Goal: Task Accomplishment & Management: Manage account settings

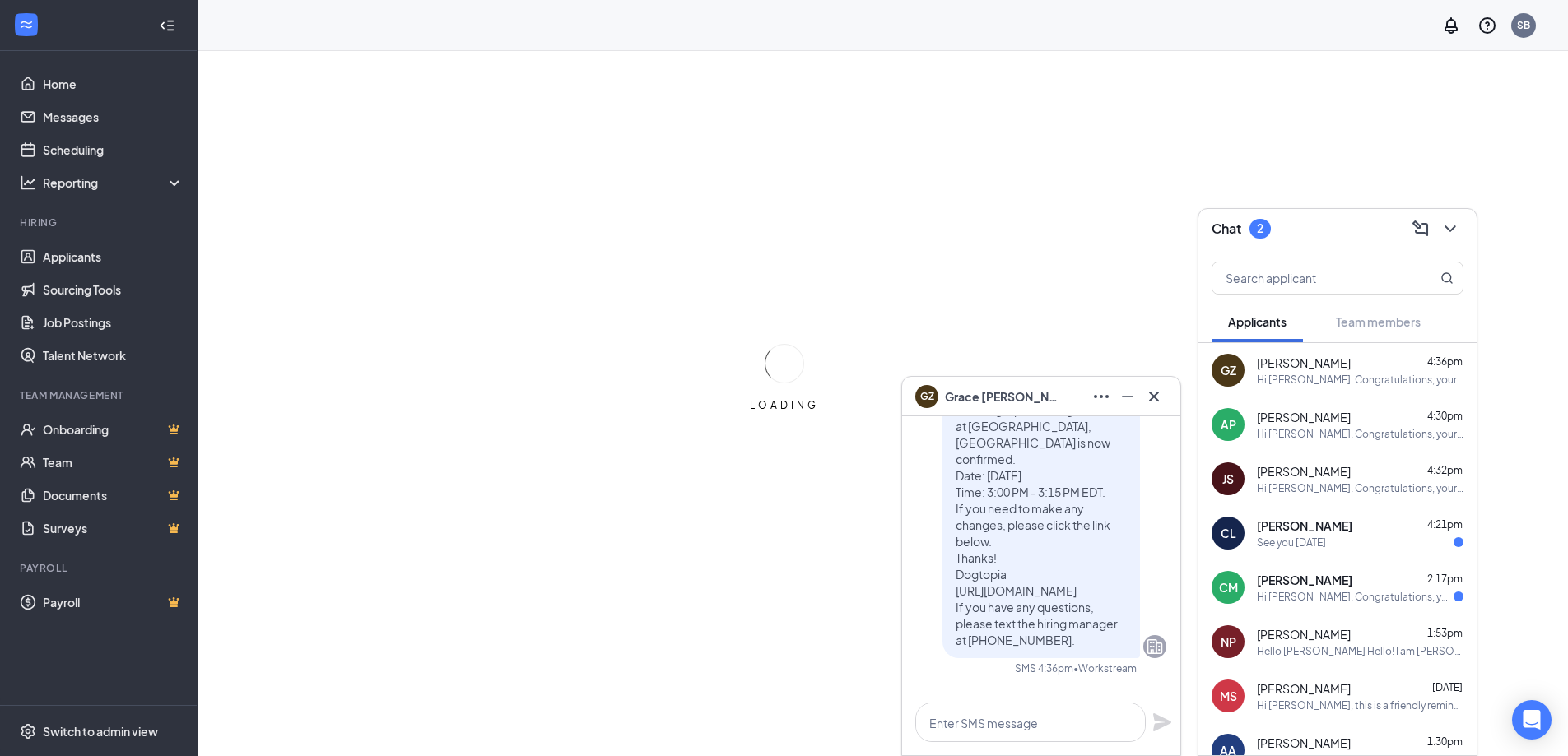
click at [1354, 221] on div "Chat 2" at bounding box center [1336, 228] width 251 height 25
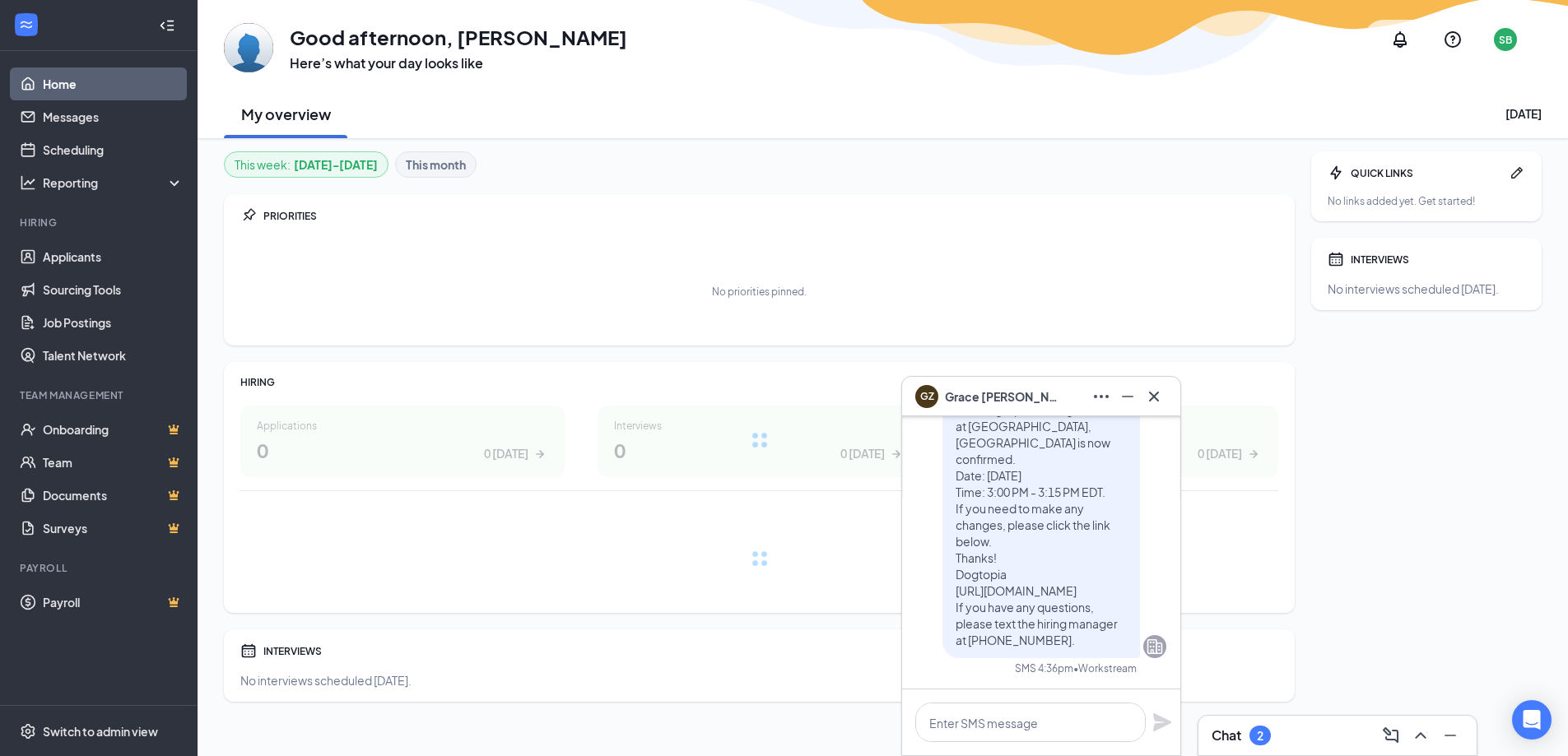
click at [1053, 388] on div "GZ Grace Zhao" at bounding box center [1040, 396] width 251 height 26
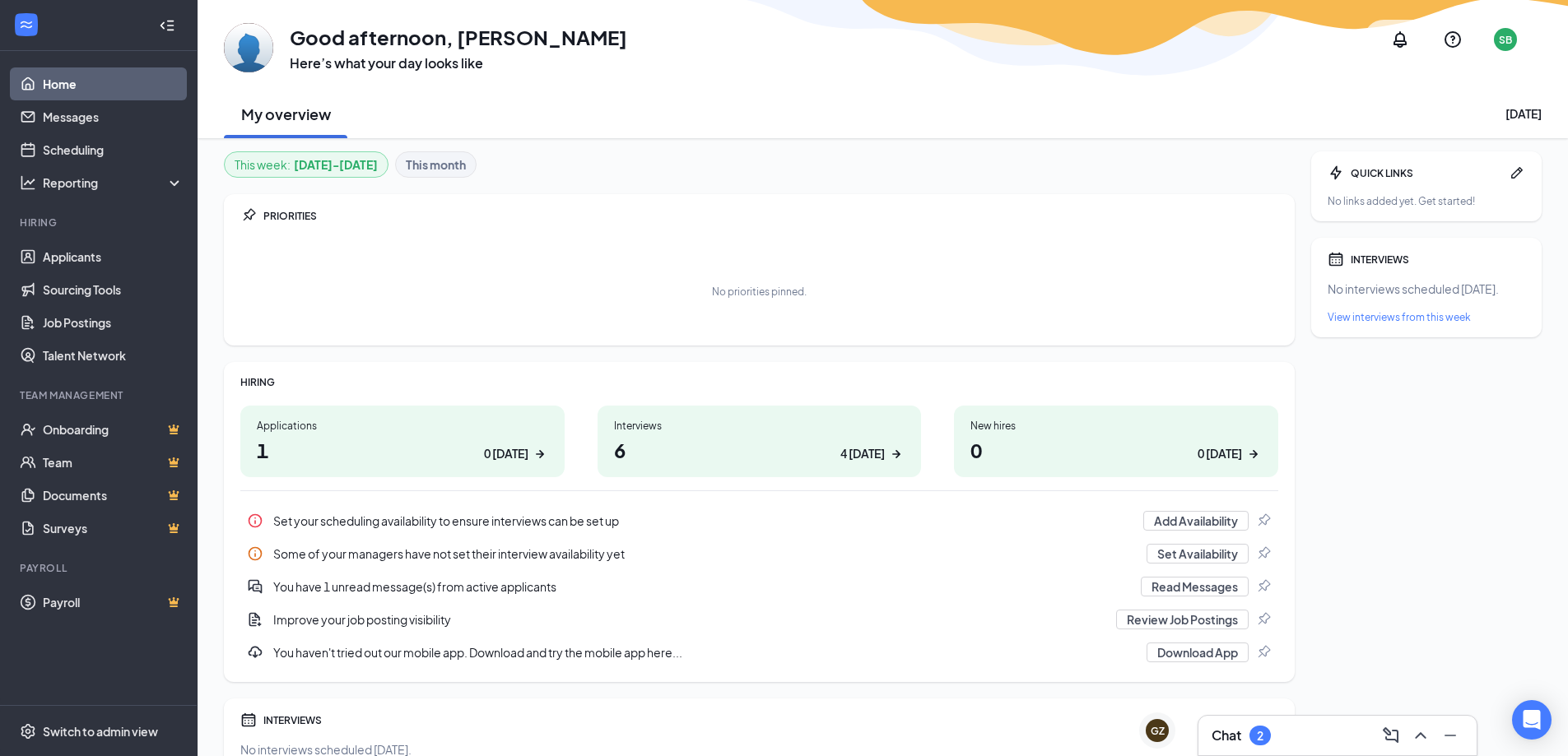
click at [679, 451] on h1 "6 4 today" at bounding box center [759, 450] width 291 height 28
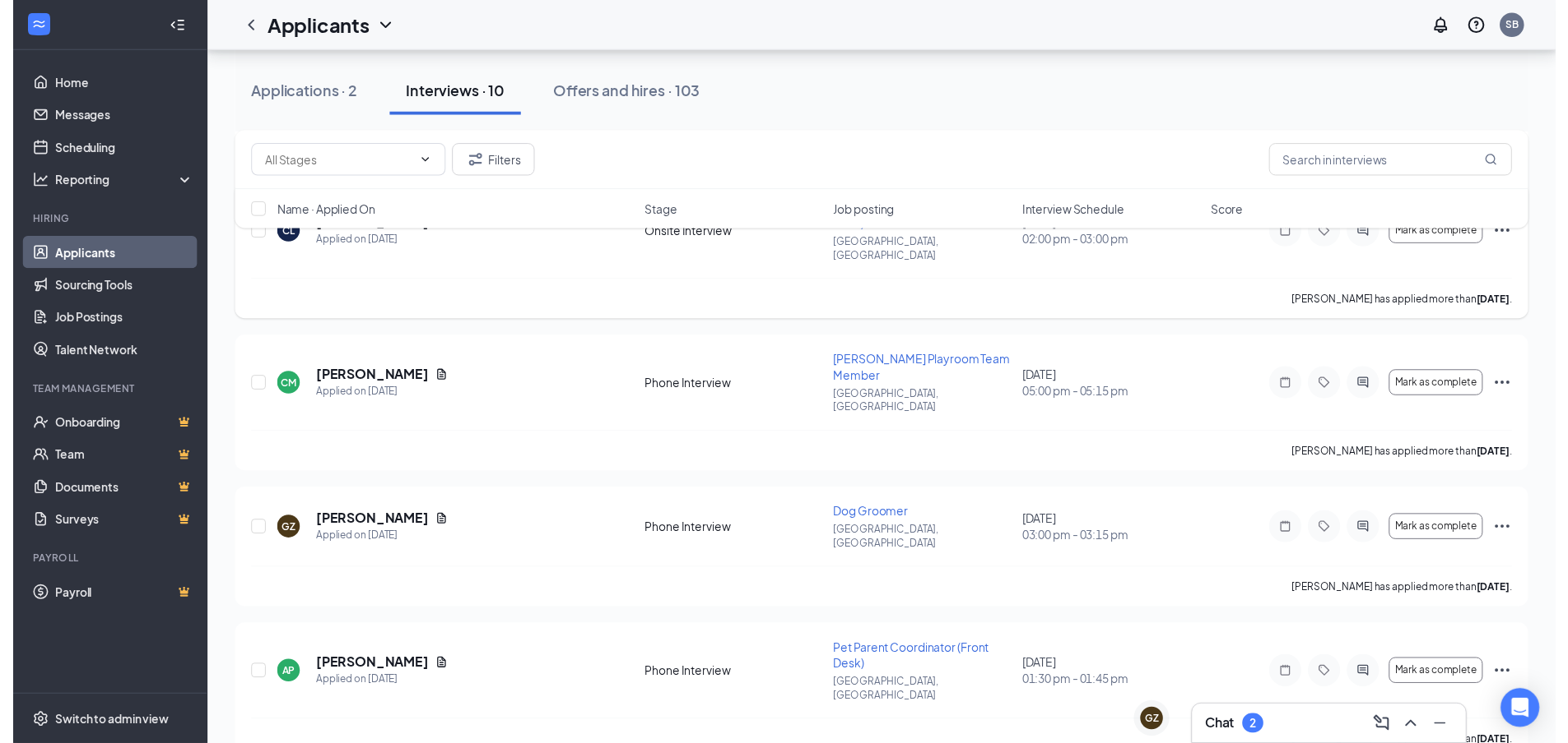
scroll to position [412, 0]
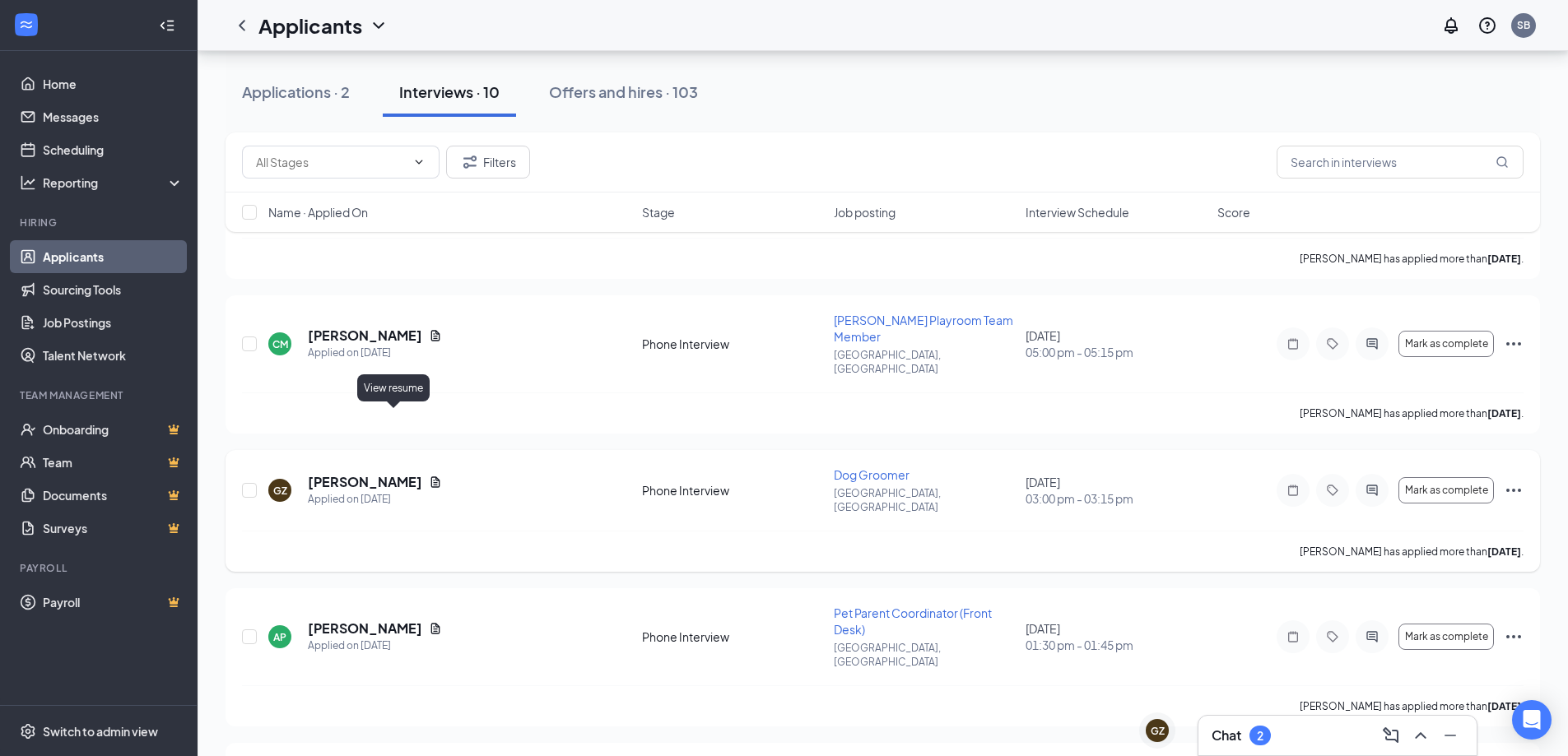
click at [431, 477] on icon "Document" at bounding box center [435, 482] width 9 height 11
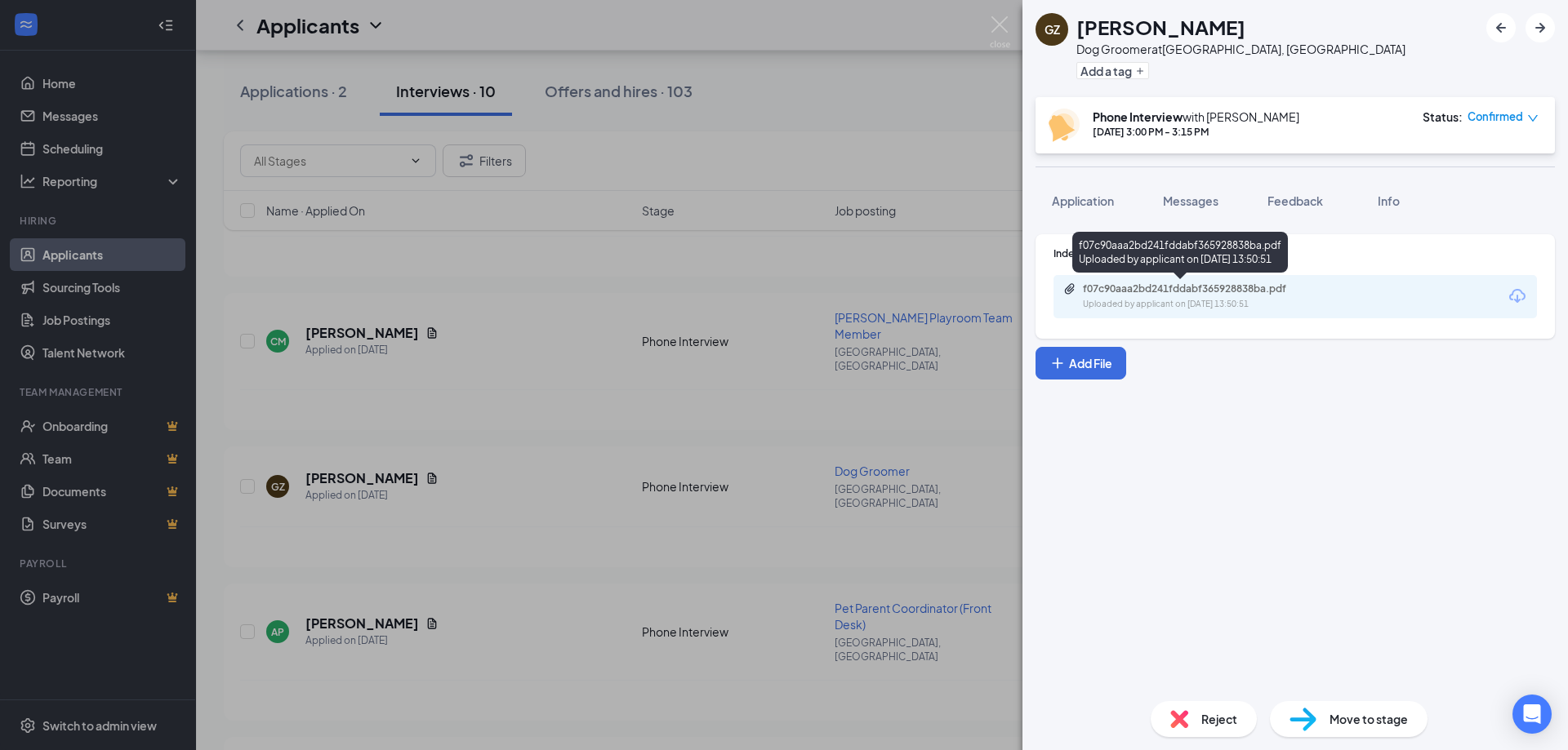
click at [1208, 305] on div "Uploaded by applicant on [DATE] 13:50:51" at bounding box center [1206, 304] width 245 height 13
click at [993, 32] on img at bounding box center [1000, 32] width 21 height 32
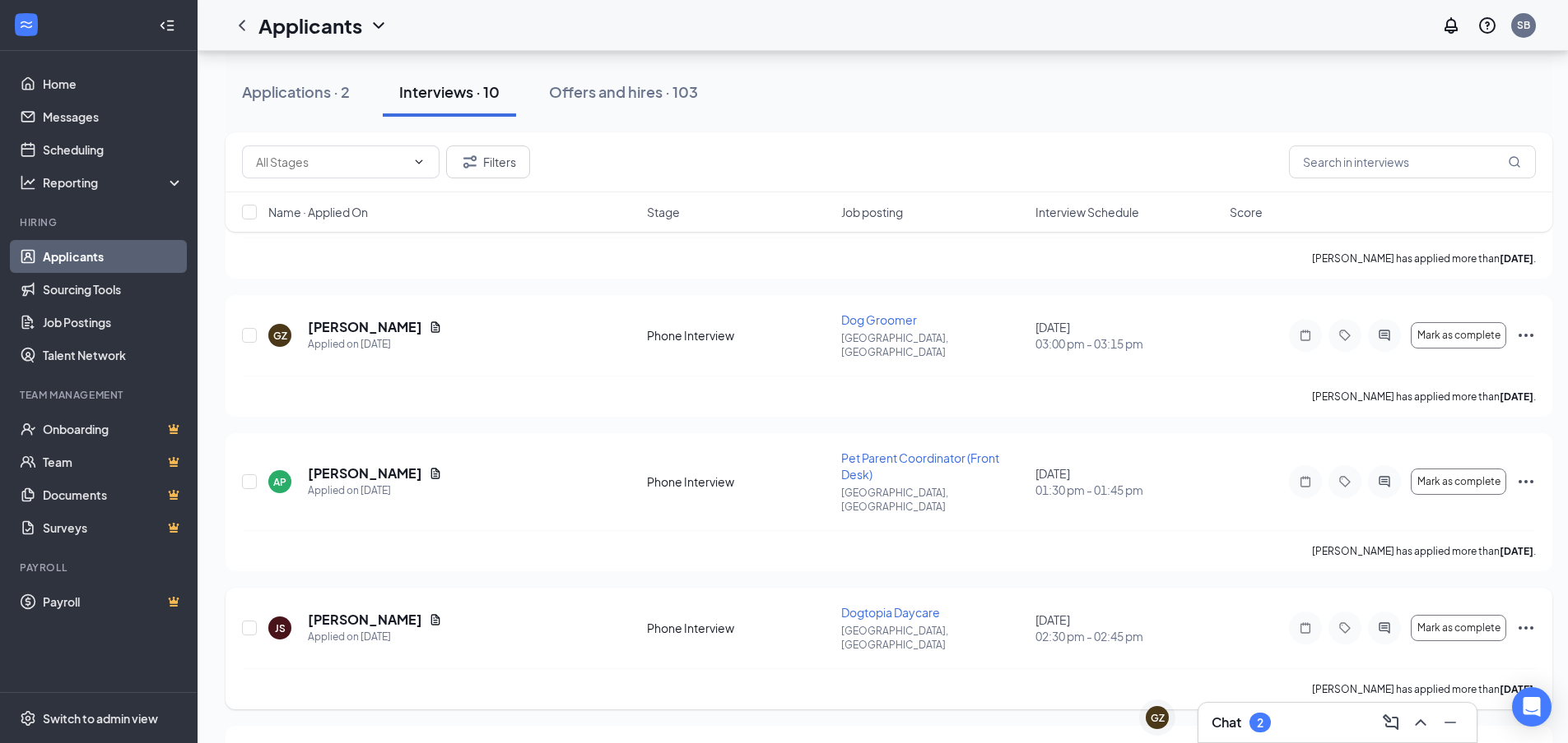
scroll to position [575, 0]
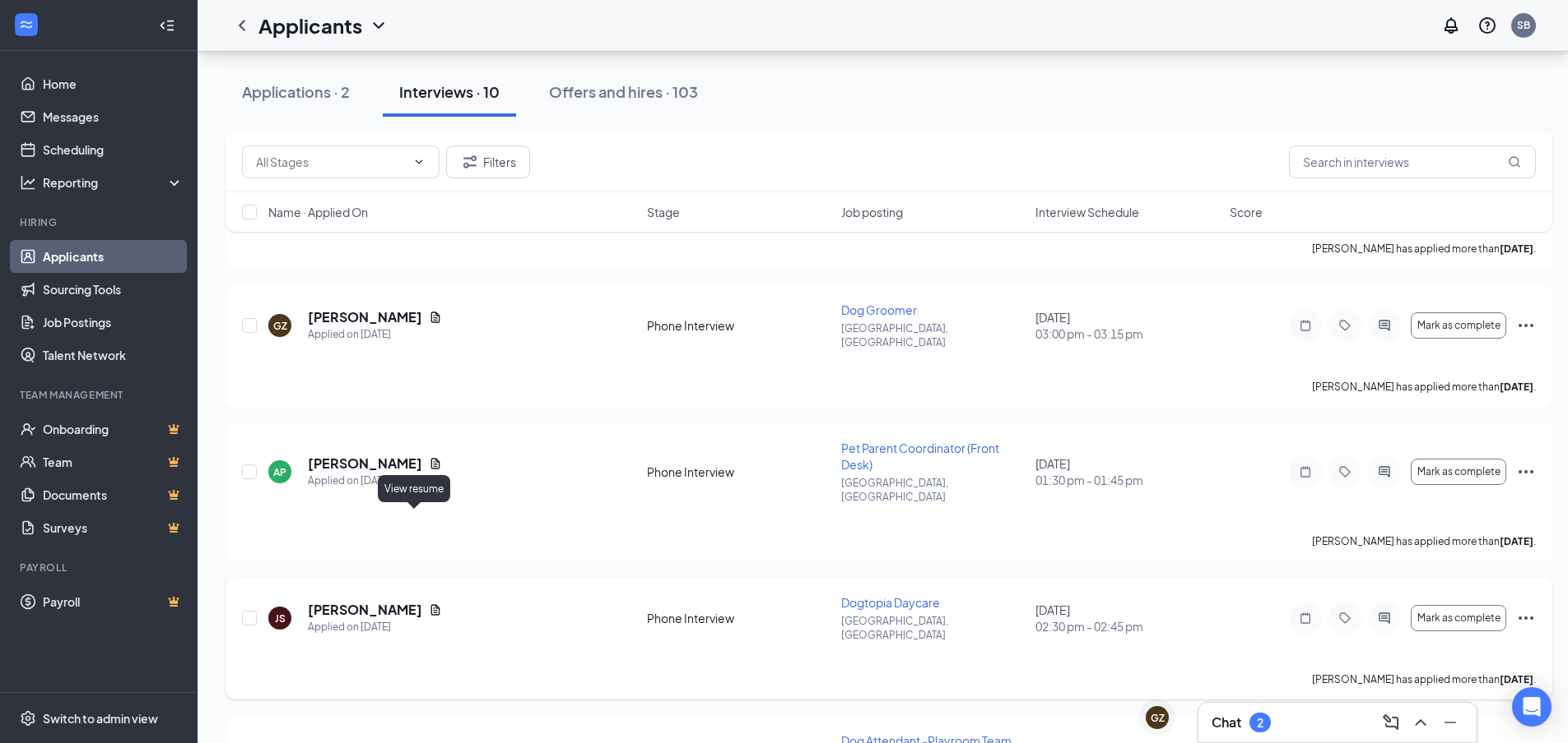
click at [431, 604] on icon "Document" at bounding box center [435, 610] width 9 height 11
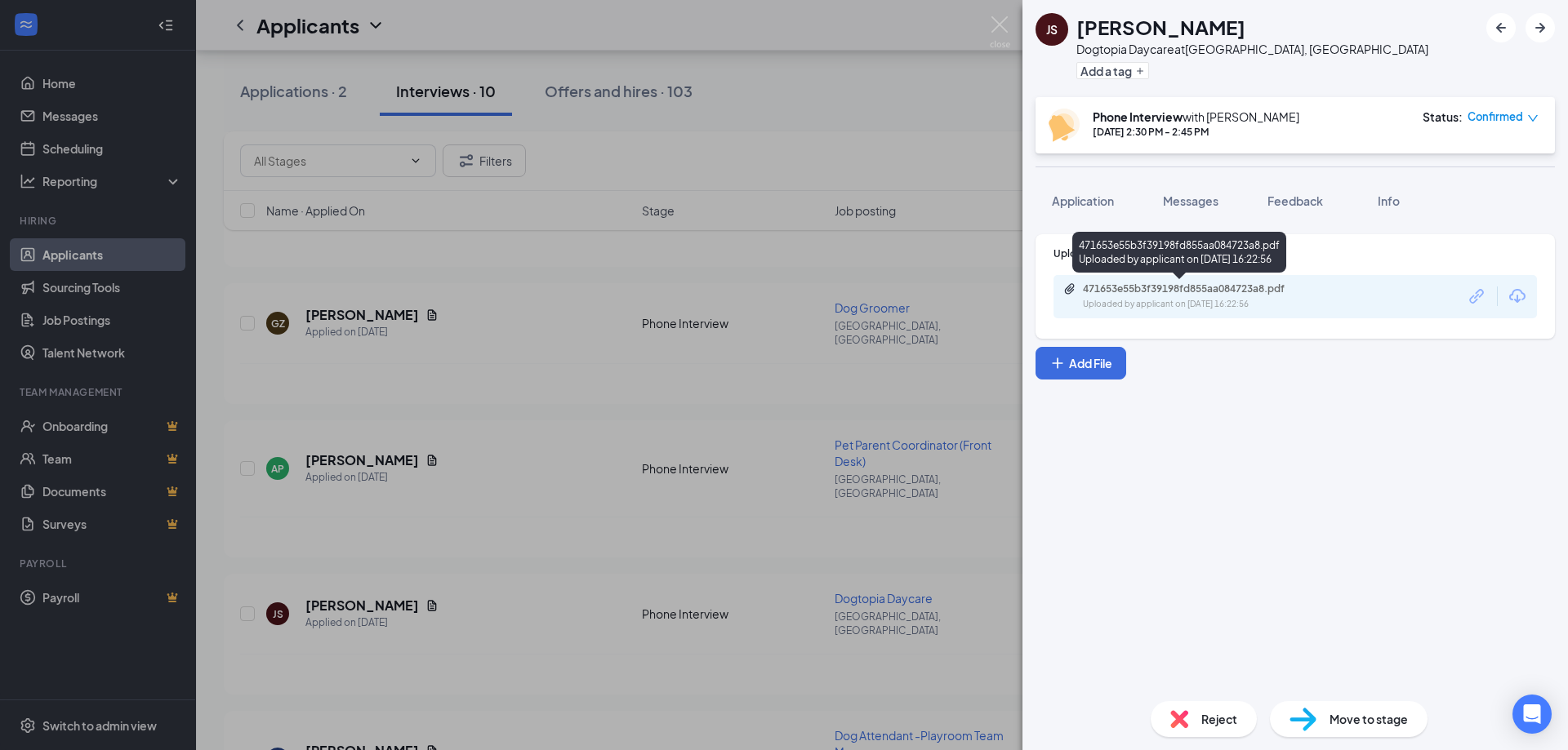
click at [1185, 304] on div "Uploaded by applicant on [DATE] 16:22:56" at bounding box center [1206, 304] width 245 height 13
click at [992, 29] on img at bounding box center [1000, 32] width 21 height 32
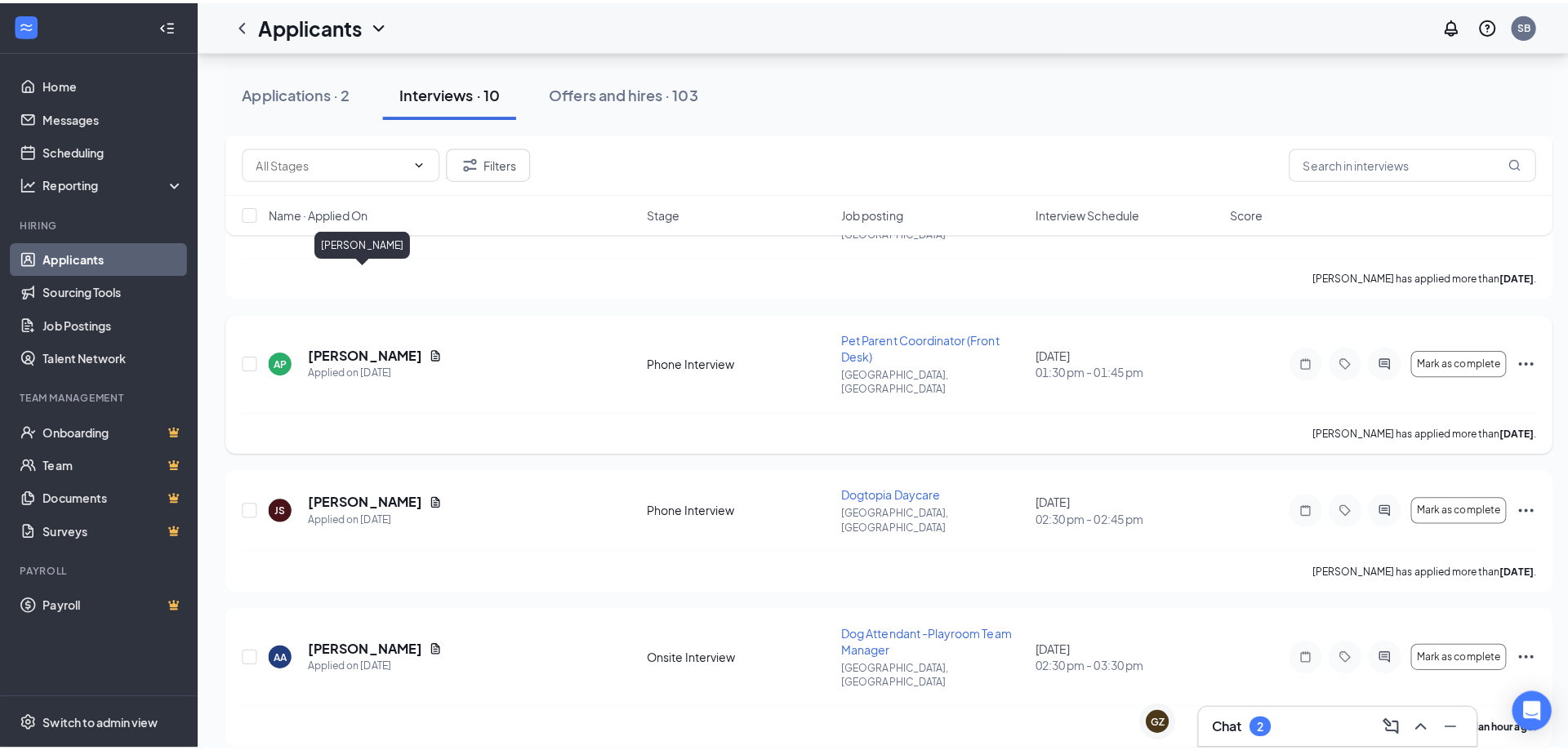
scroll to position [653, 0]
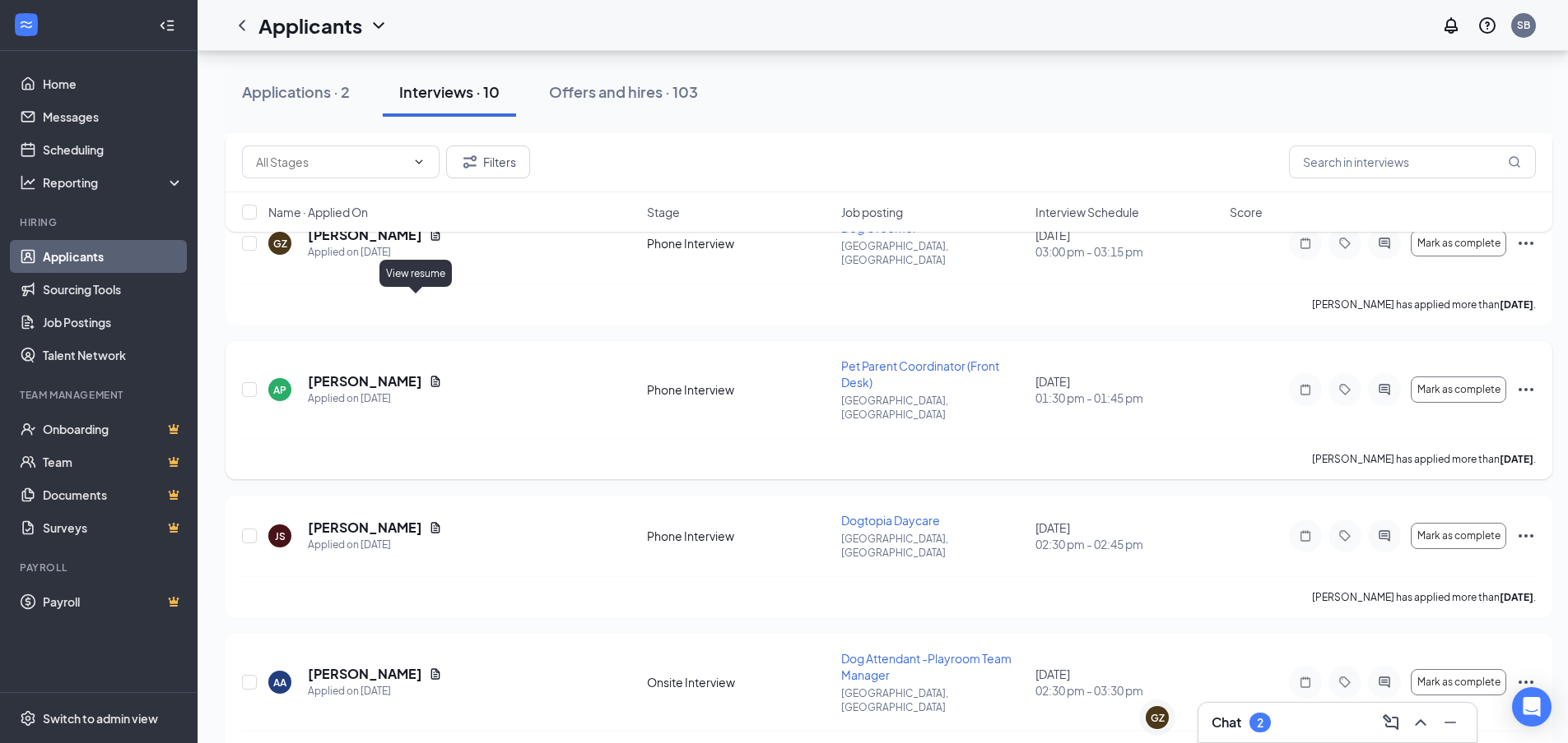
click at [429, 375] on icon "Document" at bounding box center [435, 381] width 14 height 14
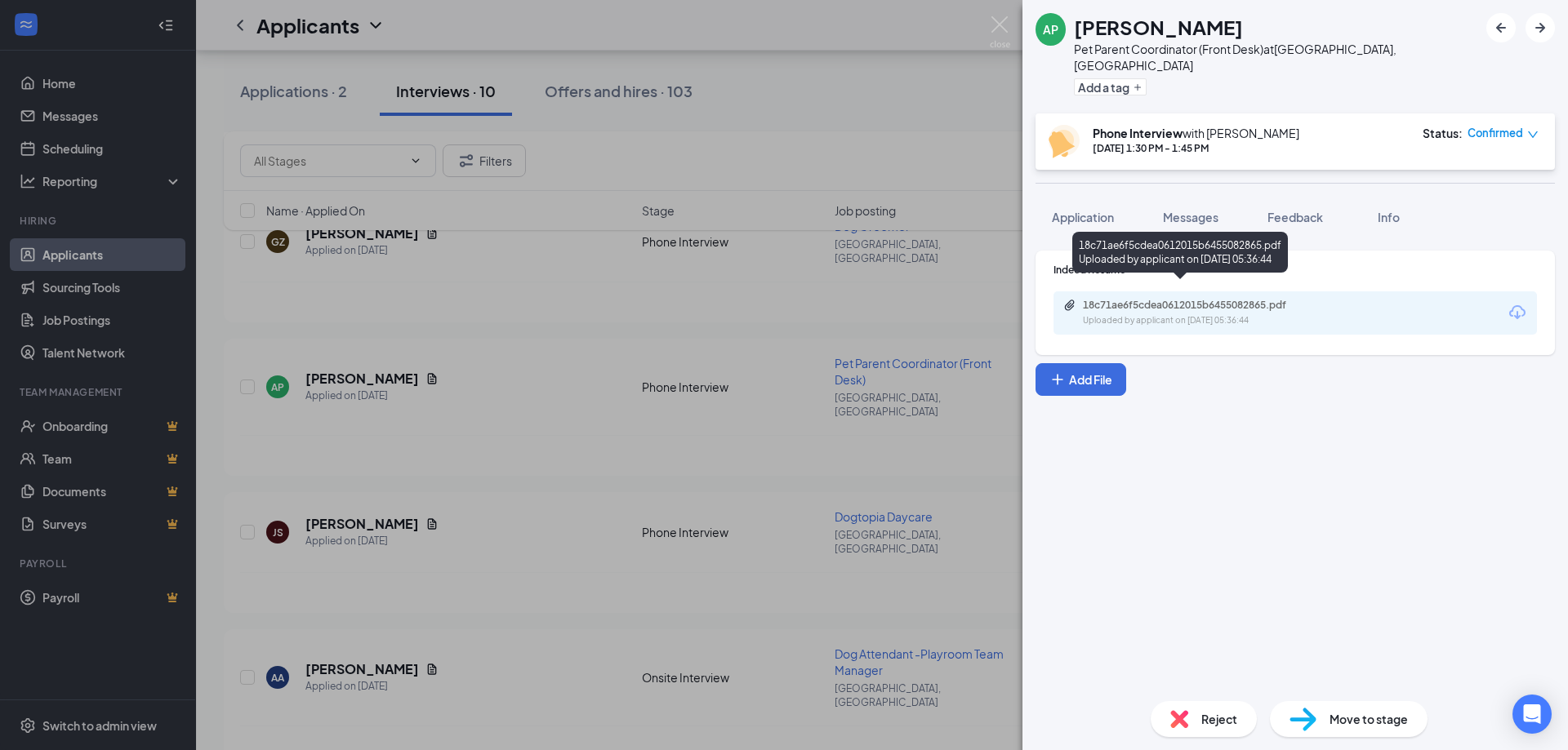
click at [1134, 315] on div "Uploaded by applicant on [DATE] 05:36:44" at bounding box center [1206, 321] width 245 height 13
click at [1216, 299] on div "18c71ae6f5cdea0612015b6455082865.pdf" at bounding box center [1198, 305] width 229 height 13
click at [997, 25] on img at bounding box center [1000, 32] width 21 height 32
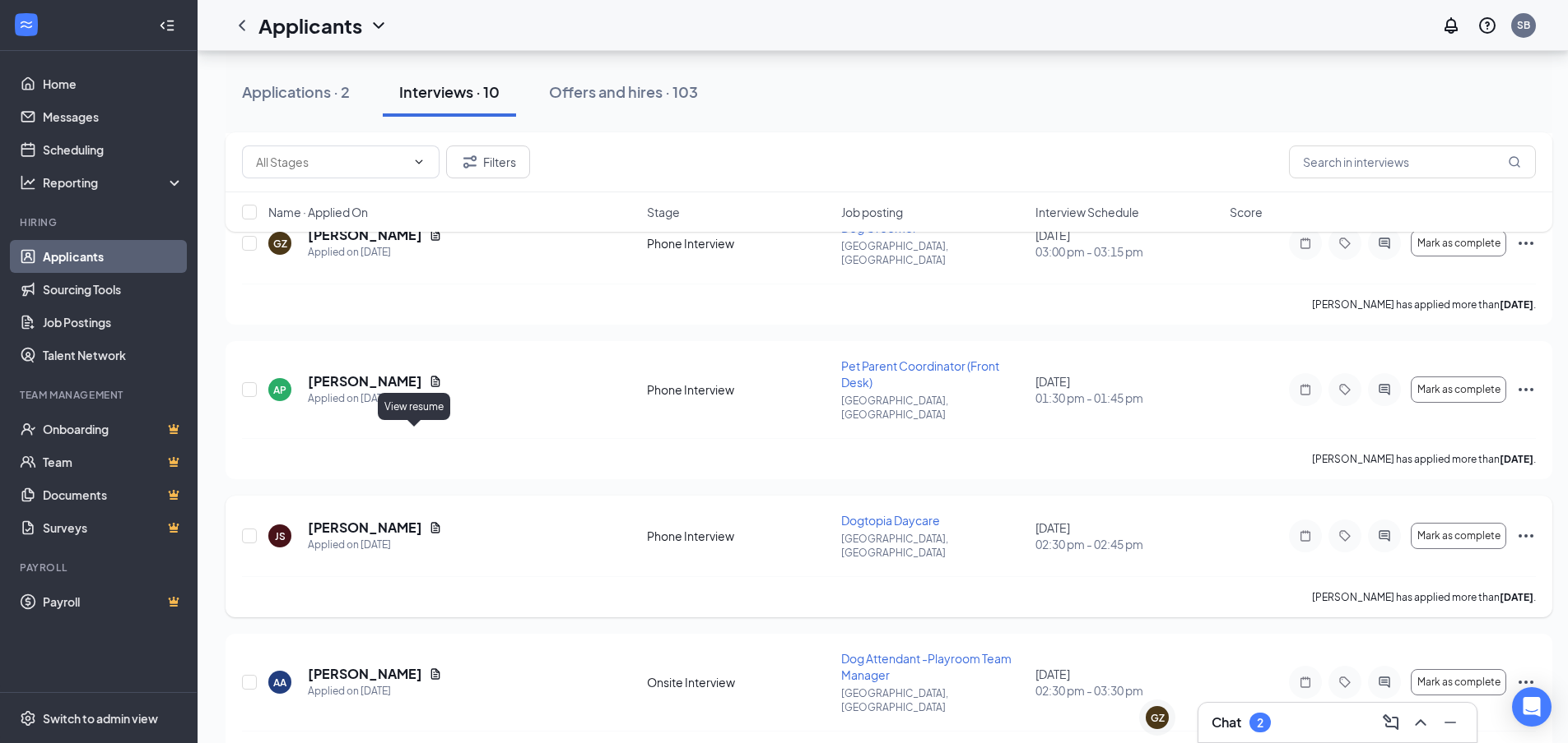
click at [429, 521] on icon "Document" at bounding box center [435, 528] width 14 height 14
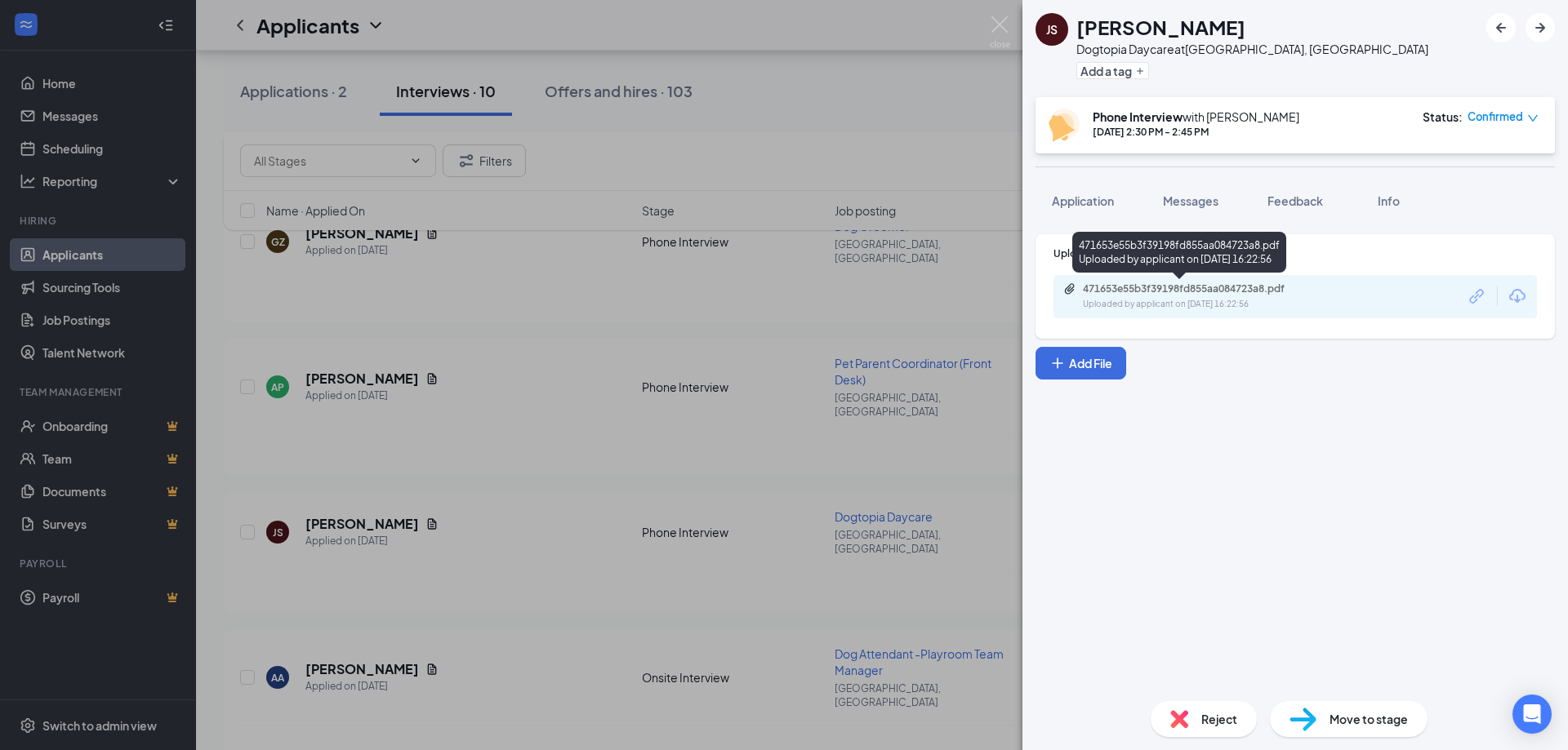
click at [1208, 297] on div "471653e55b3f39198fd855aa084723a8.pdf Uploaded by applicant on [DATE] 16:22:56" at bounding box center [1196, 297] width 265 height 29
click at [1191, 305] on div "Uploaded by applicant on [DATE] 16:22:56" at bounding box center [1206, 304] width 245 height 13
